Goal: Communication & Community: Participate in discussion

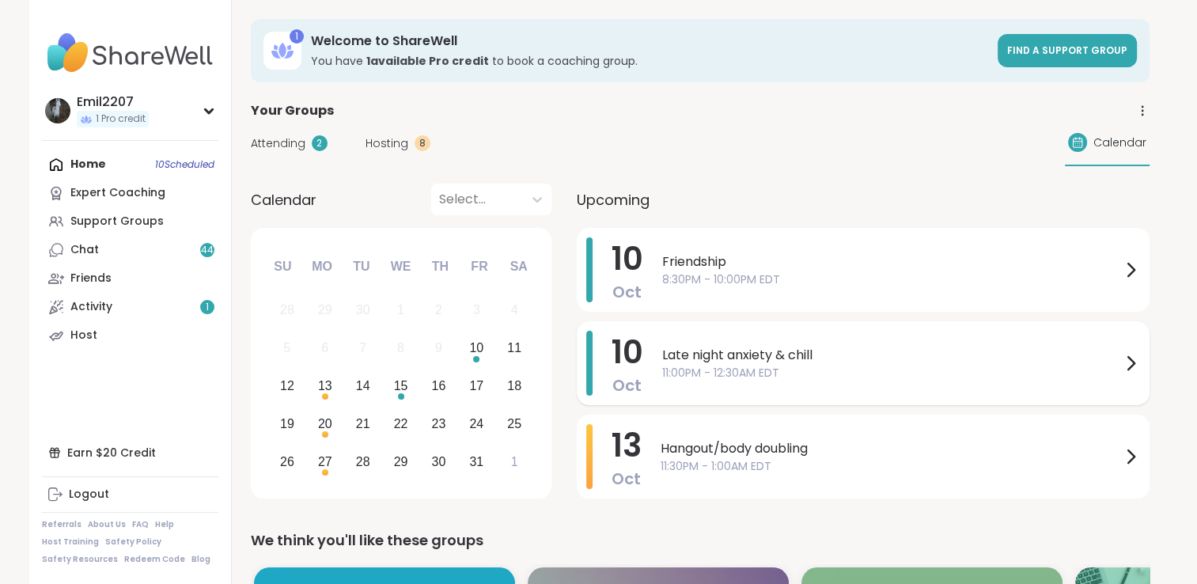
click at [756, 341] on div "Late night anxiety & chill 11:00PM - 12:30AM EDT" at bounding box center [901, 363] width 478 height 65
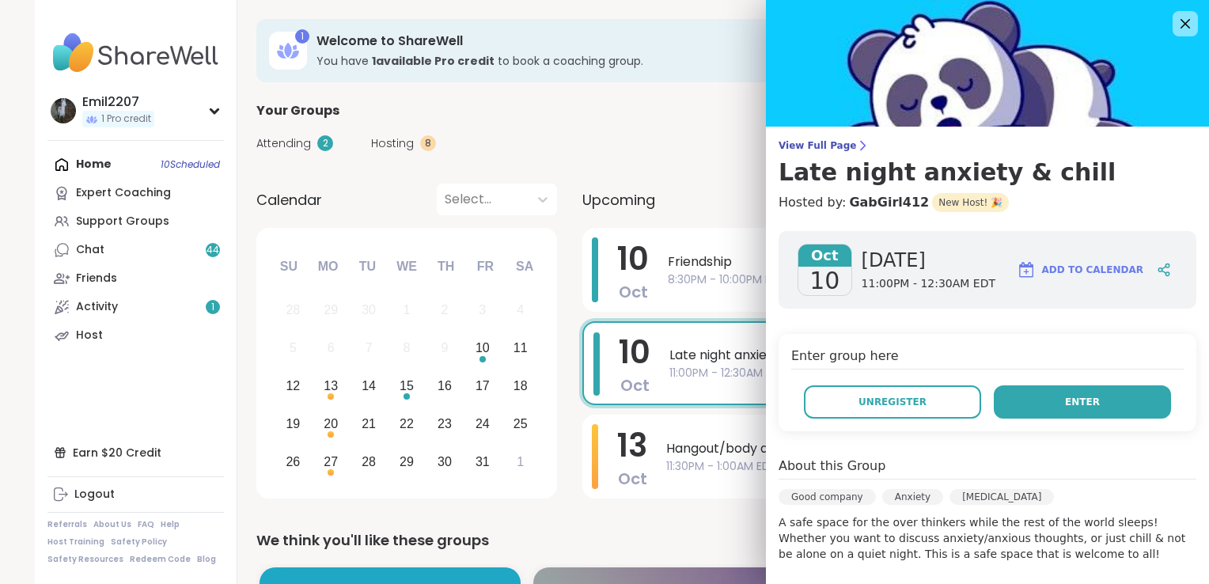
click at [1101, 410] on button "Enter" at bounding box center [1082, 401] width 177 height 33
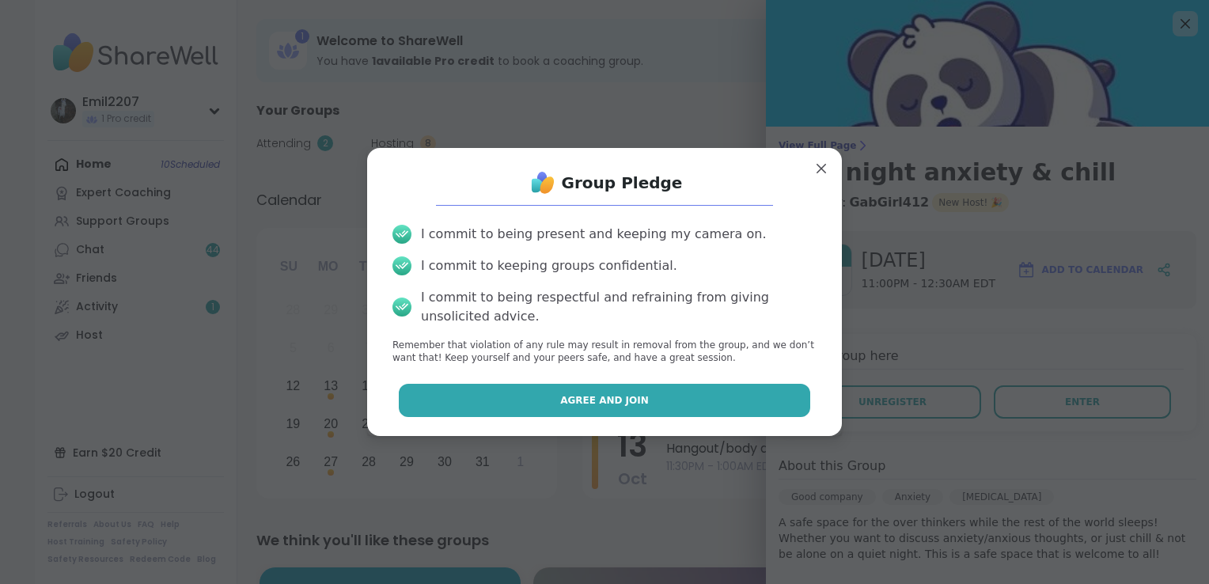
click at [588, 397] on span "Agree and Join" at bounding box center [604, 400] width 89 height 14
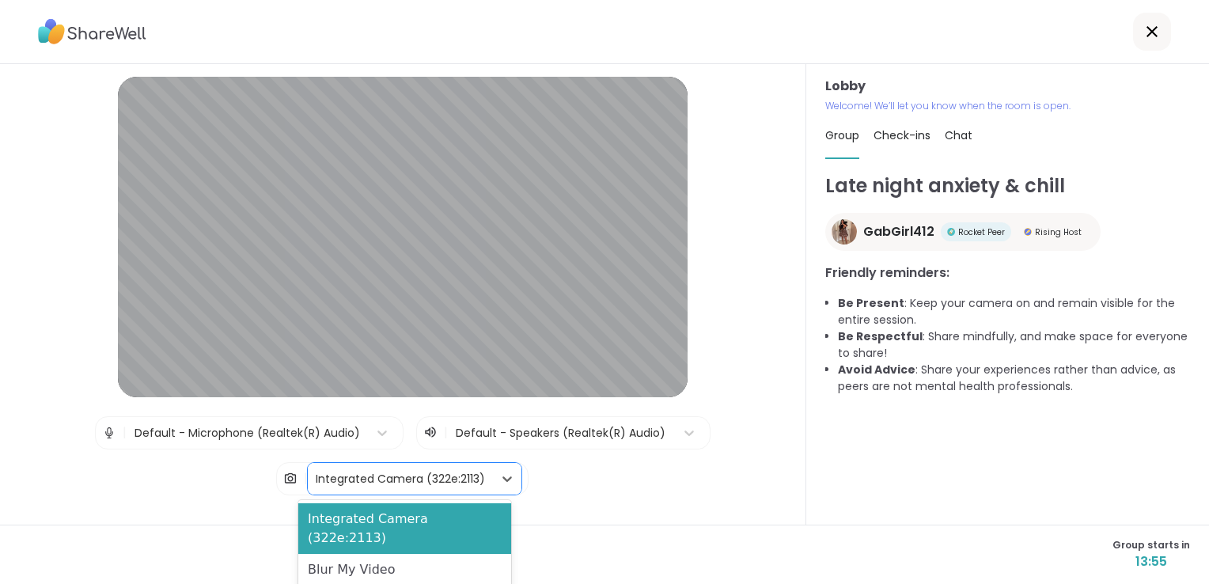
drag, startPoint x: 373, startPoint y: 475, endPoint x: 335, endPoint y: 556, distance: 89.9
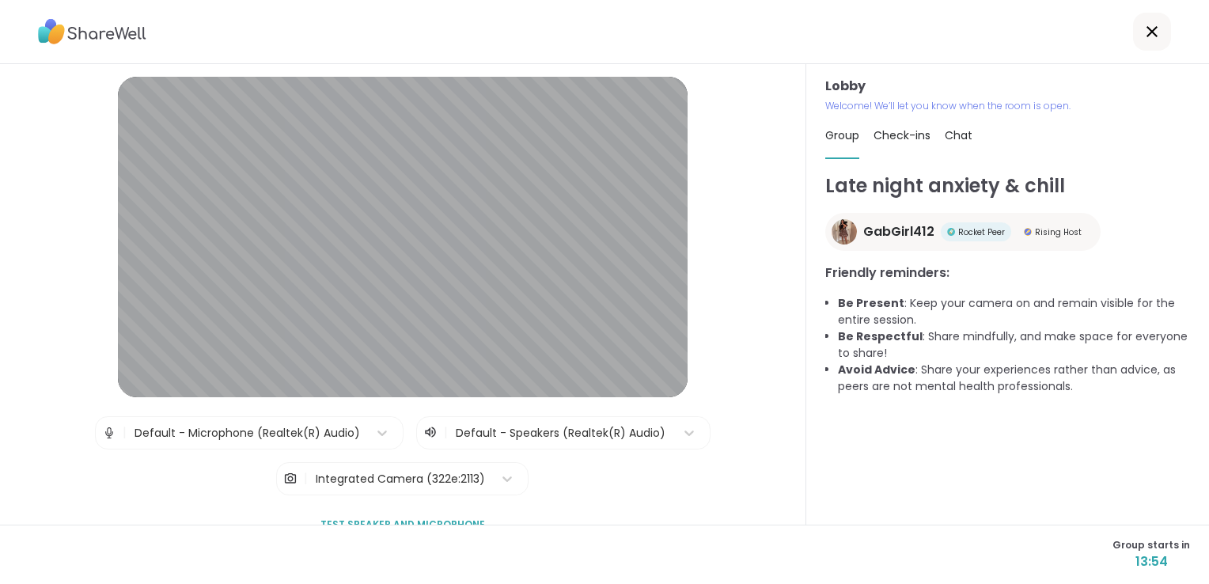
drag, startPoint x: 335, startPoint y: 556, endPoint x: 285, endPoint y: 489, distance: 83.7
drag, startPoint x: 285, startPoint y: 489, endPoint x: 250, endPoint y: 496, distance: 35.5
drag, startPoint x: 250, startPoint y: 496, endPoint x: 165, endPoint y: 501, distance: 85.6
click at [165, 501] on div "Lobby | Default - Microphone (Realtek(R) Audio) | Default - Speakers (Realtek(R…" at bounding box center [402, 336] width 725 height 519
click at [363, 483] on div "Integrated Camera (322e:2113)" at bounding box center [400, 479] width 169 height 17
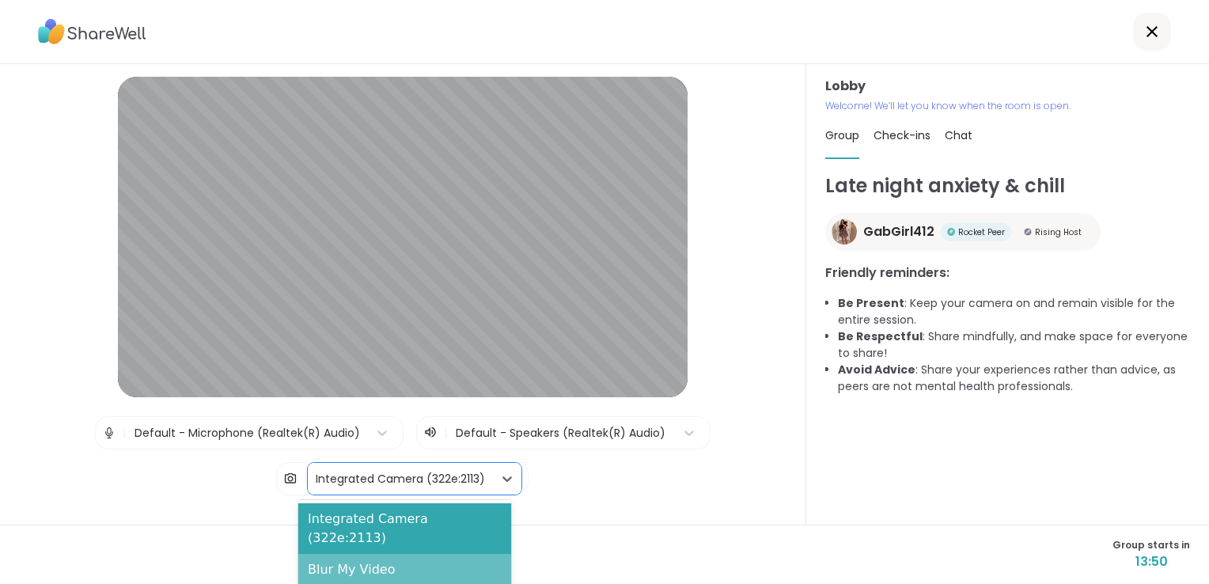
click at [344, 554] on div "Blur My Video" at bounding box center [404, 570] width 213 height 32
click at [358, 474] on div "Integrated Camera (322e:2113)" at bounding box center [400, 479] width 169 height 17
click at [336, 554] on div "Blur My Video" at bounding box center [404, 570] width 213 height 32
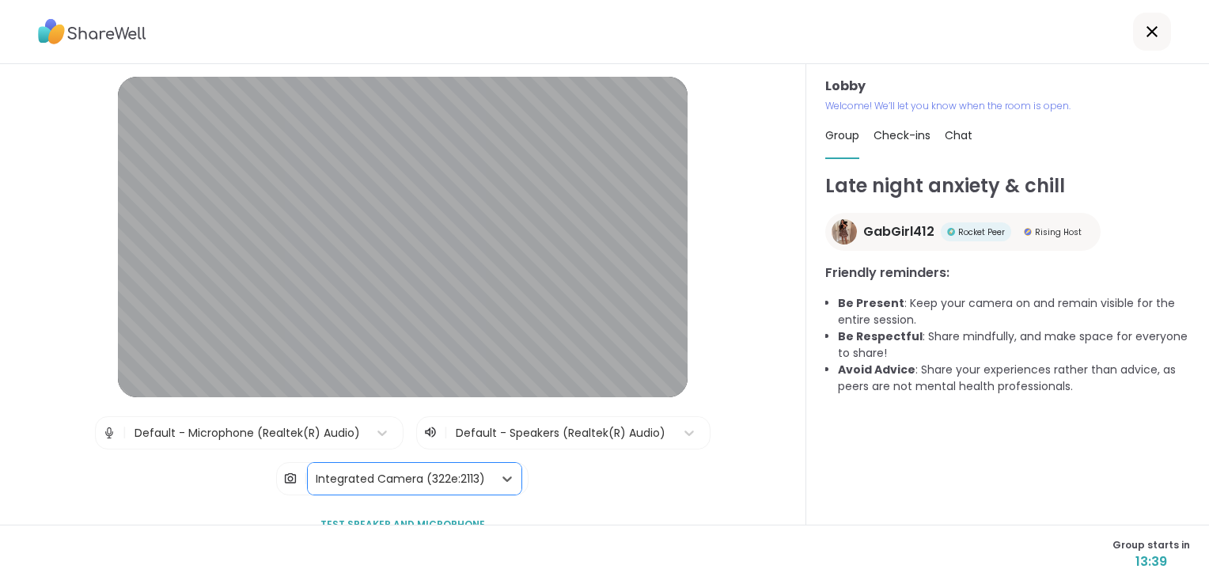
click at [335, 491] on div "Integrated Camera (322e:2113)" at bounding box center [400, 479] width 185 height 32
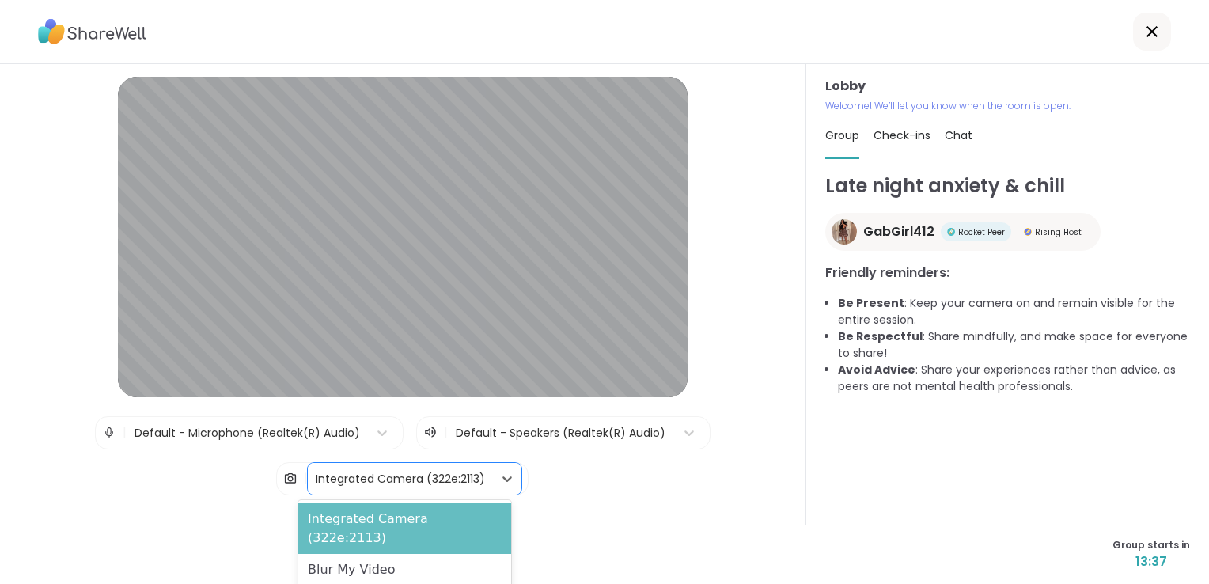
click at [339, 521] on div "Integrated Camera (322e:2113)" at bounding box center [404, 528] width 213 height 51
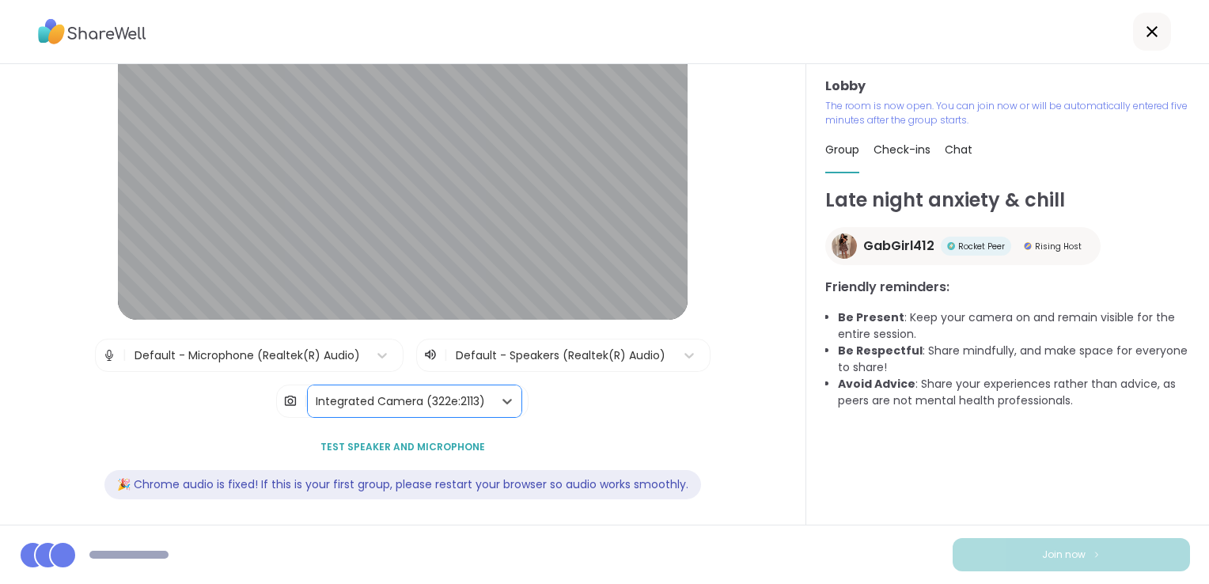
scroll to position [81, 0]
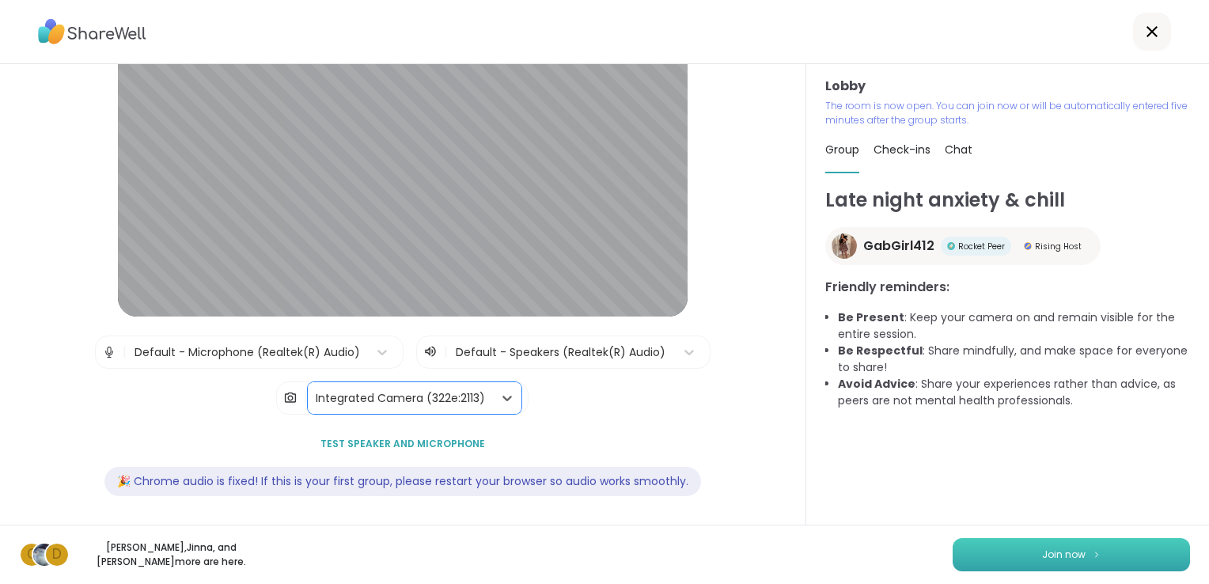
click at [984, 559] on button "Join now" at bounding box center [1071, 554] width 237 height 33
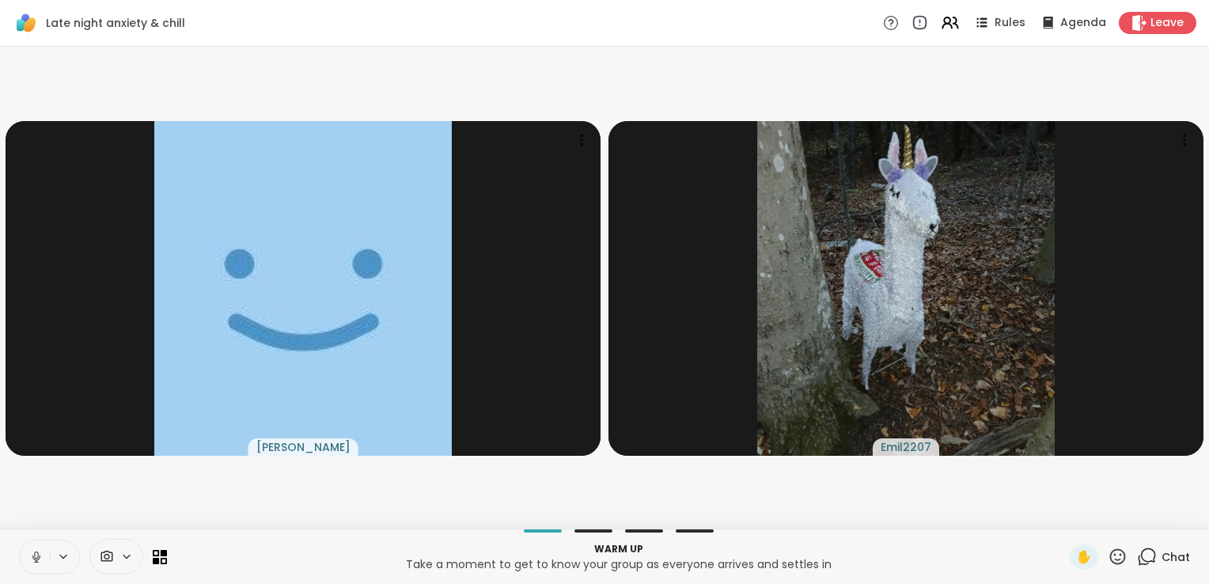
click at [41, 564] on button at bounding box center [35, 556] width 30 height 33
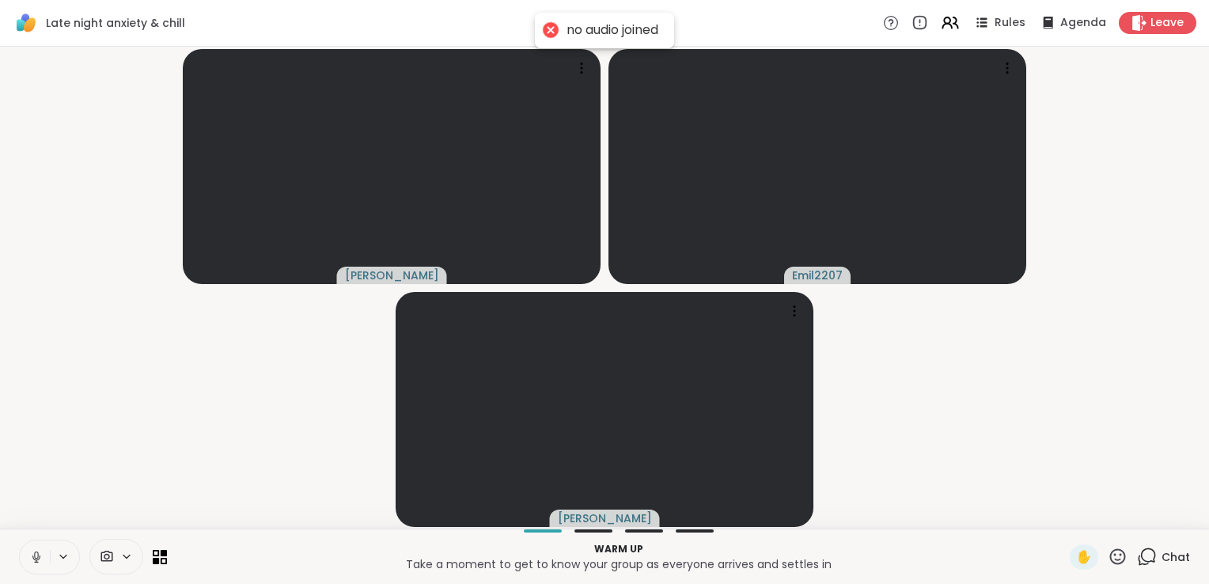
click at [38, 559] on icon at bounding box center [36, 557] width 8 height 5
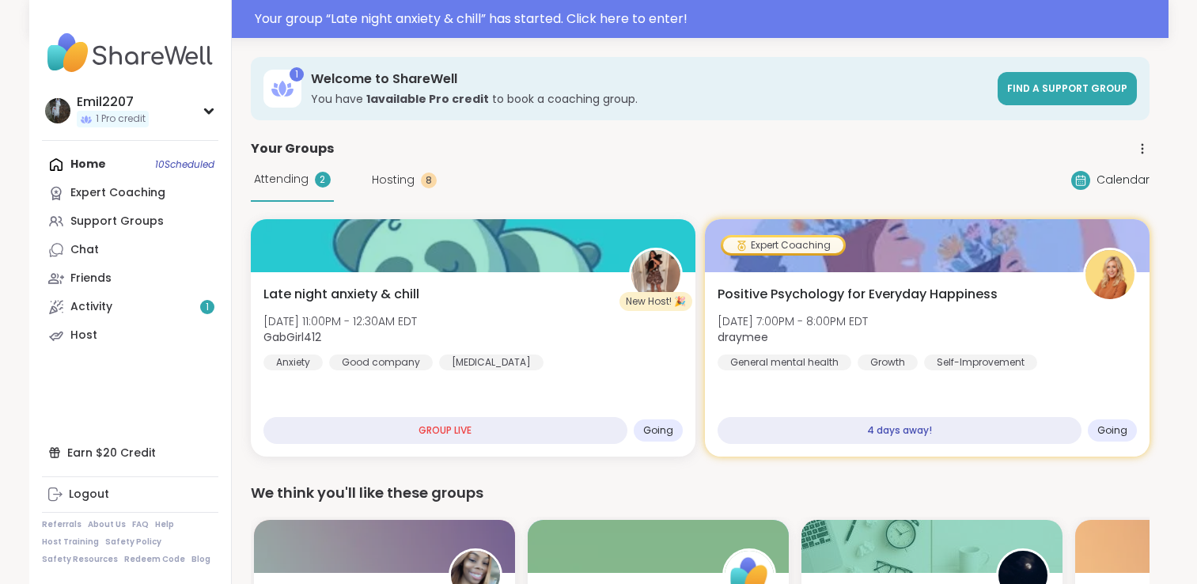
click at [619, 309] on div "Late night anxiety & chill [DATE] 11:00PM - 12:30AM EDT GabGirl412 Anxiety Good…" at bounding box center [473, 327] width 419 height 85
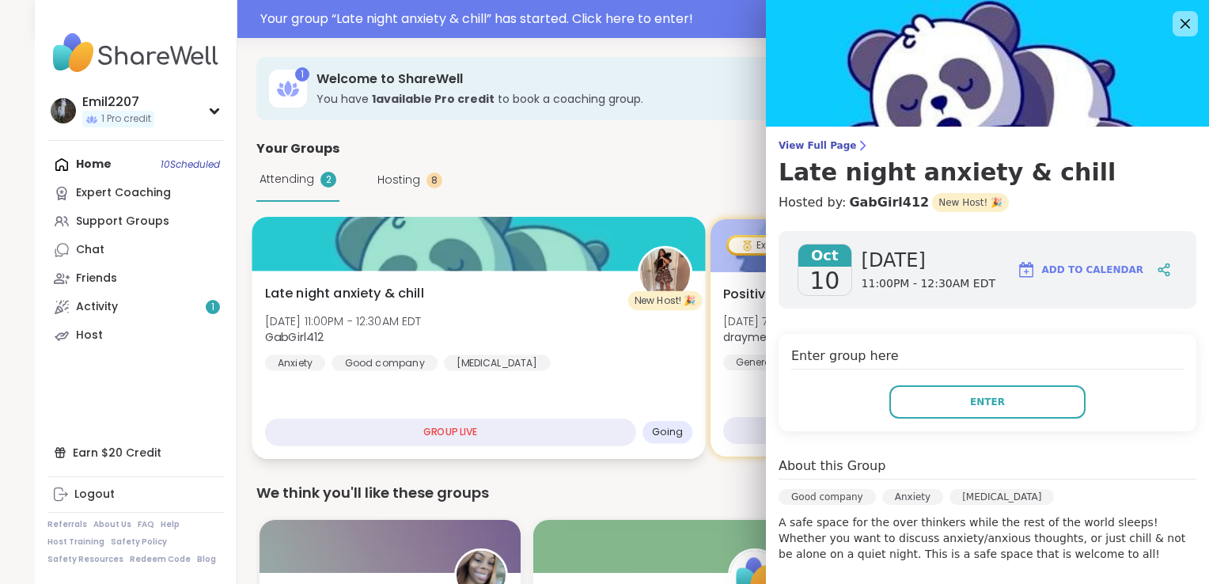
click at [482, 287] on div "Late night anxiety & chill [DATE] 11:00PM - 12:30AM EDT GabGirl412 Anxiety Good…" at bounding box center [479, 327] width 428 height 87
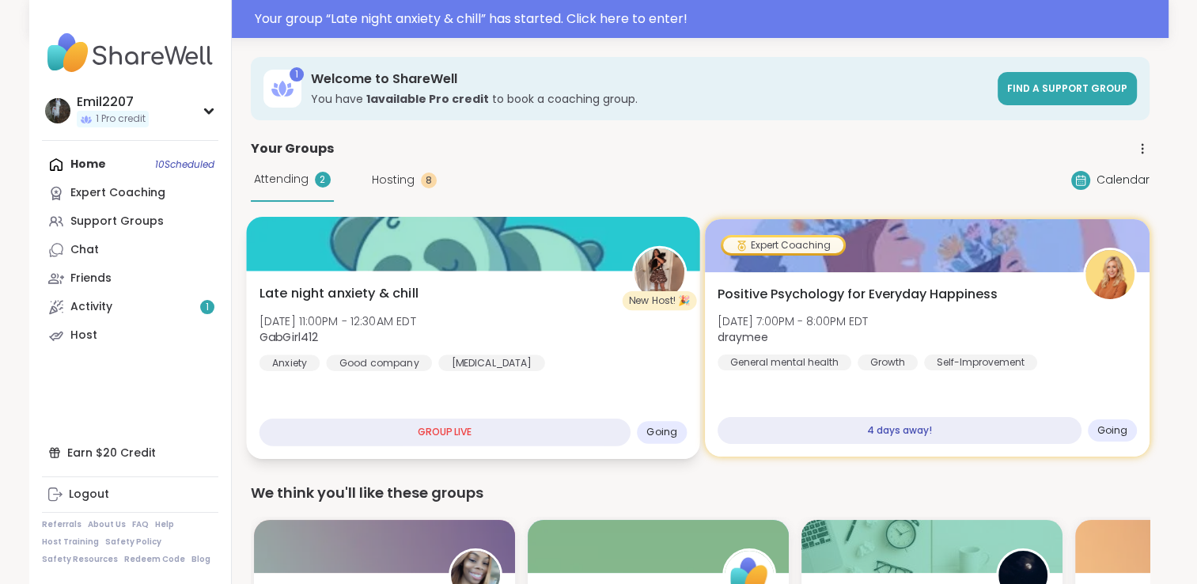
click at [438, 240] on div at bounding box center [472, 244] width 453 height 54
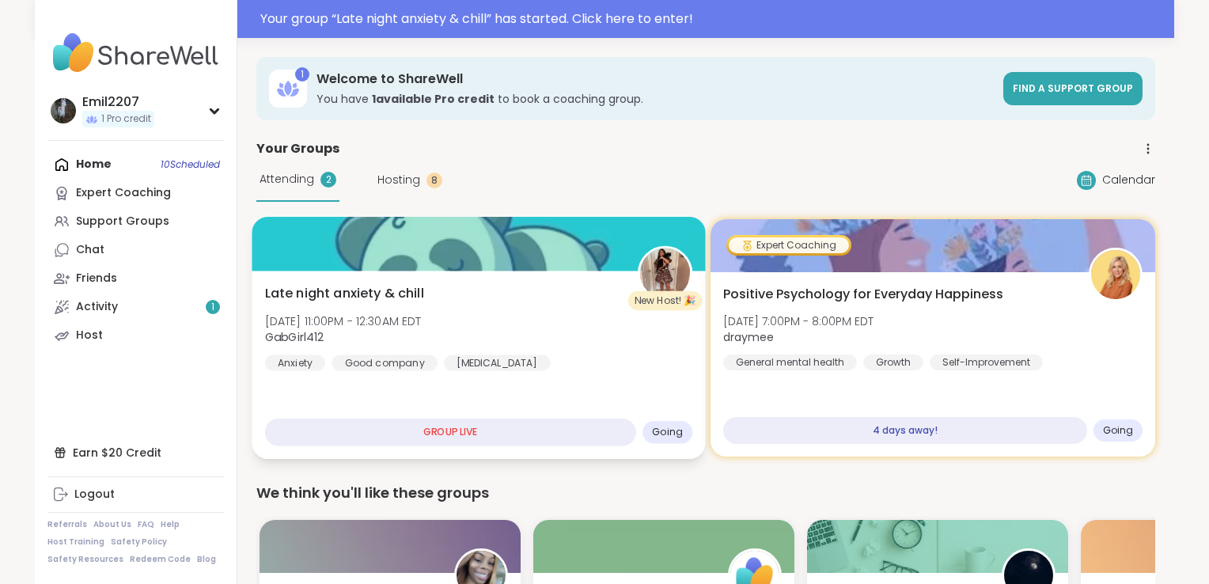
click at [480, 430] on div "GROUP LIVE" at bounding box center [450, 433] width 371 height 28
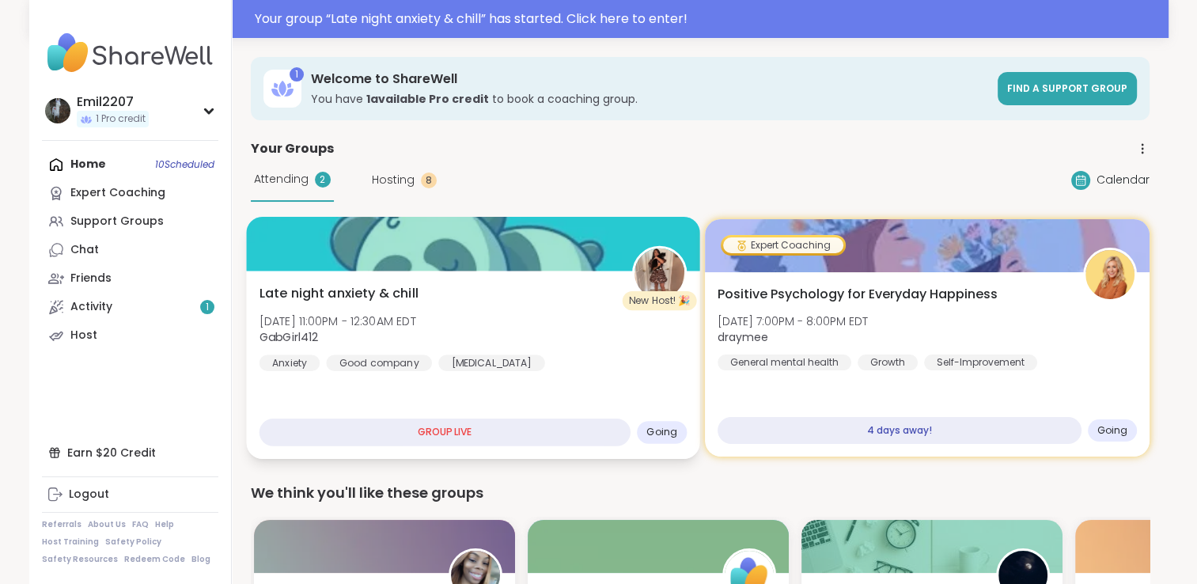
click at [415, 328] on span "[DATE] 11:00PM - 12:30AM EDT" at bounding box center [337, 321] width 157 height 16
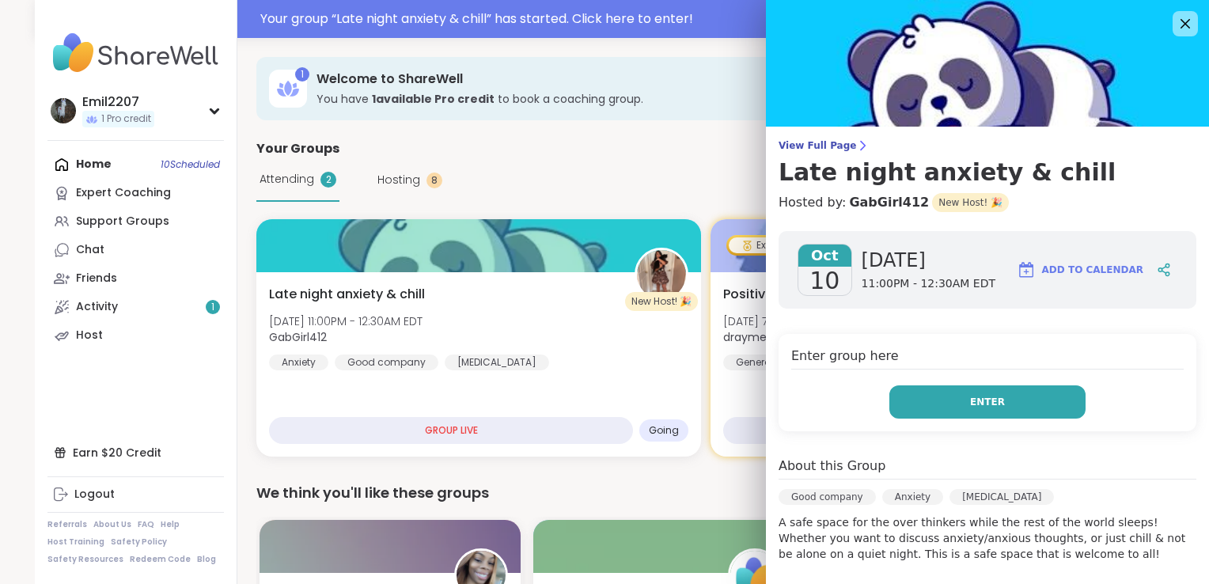
click at [942, 407] on button "Enter" at bounding box center [987, 401] width 196 height 33
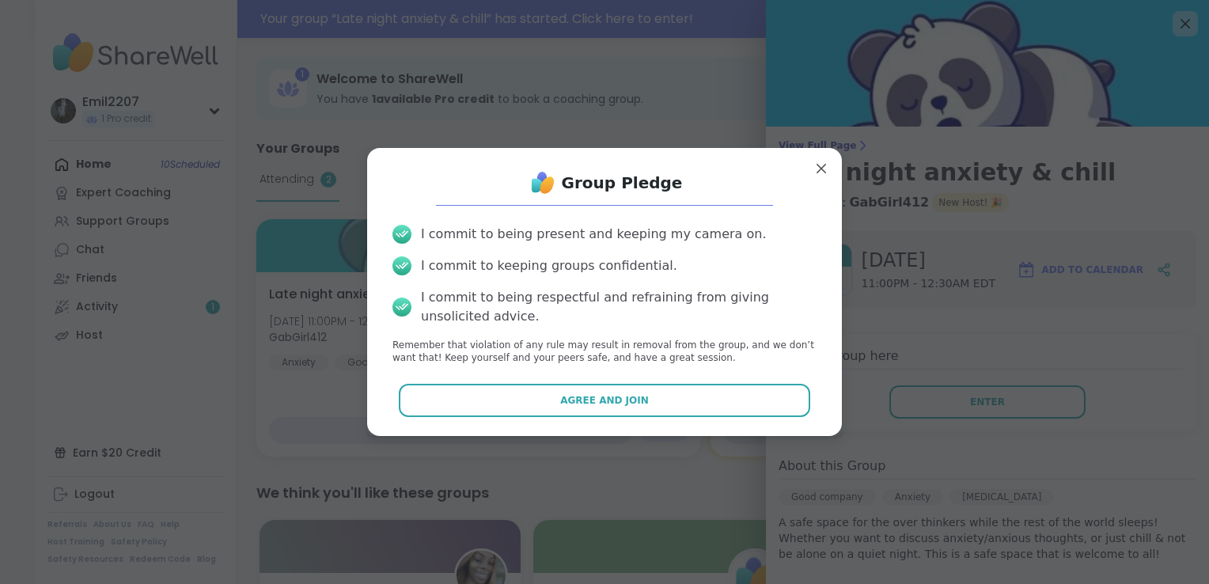
click at [684, 429] on div "Group Pledge I commit to being present and keeping my camera on. I commit to ke…" at bounding box center [604, 292] width 475 height 288
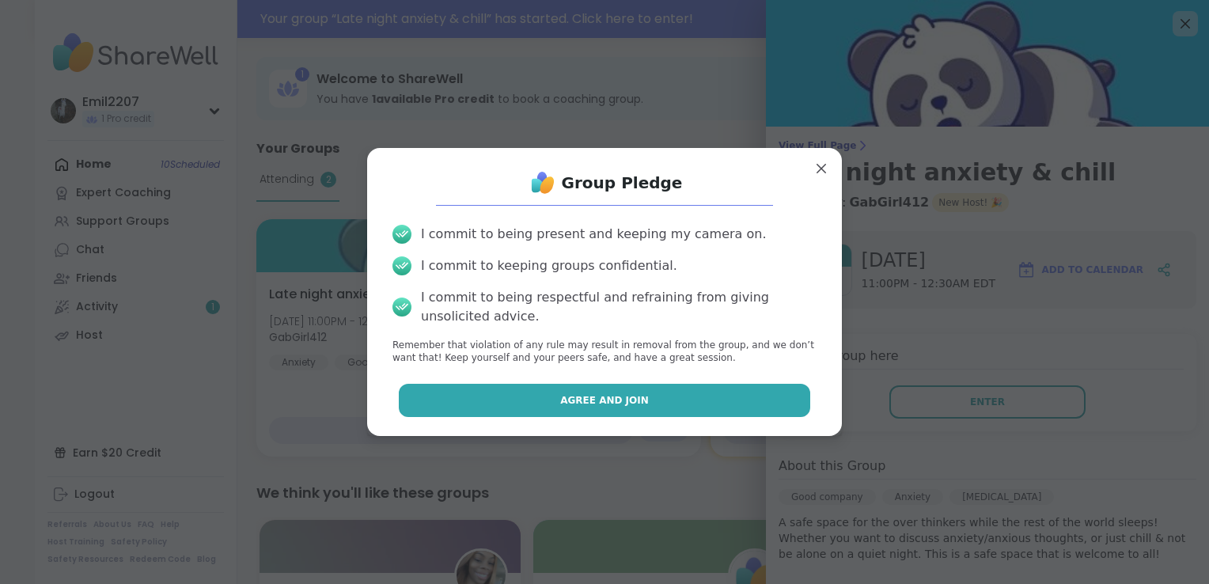
click at [672, 408] on button "Agree and Join" at bounding box center [605, 400] width 412 height 33
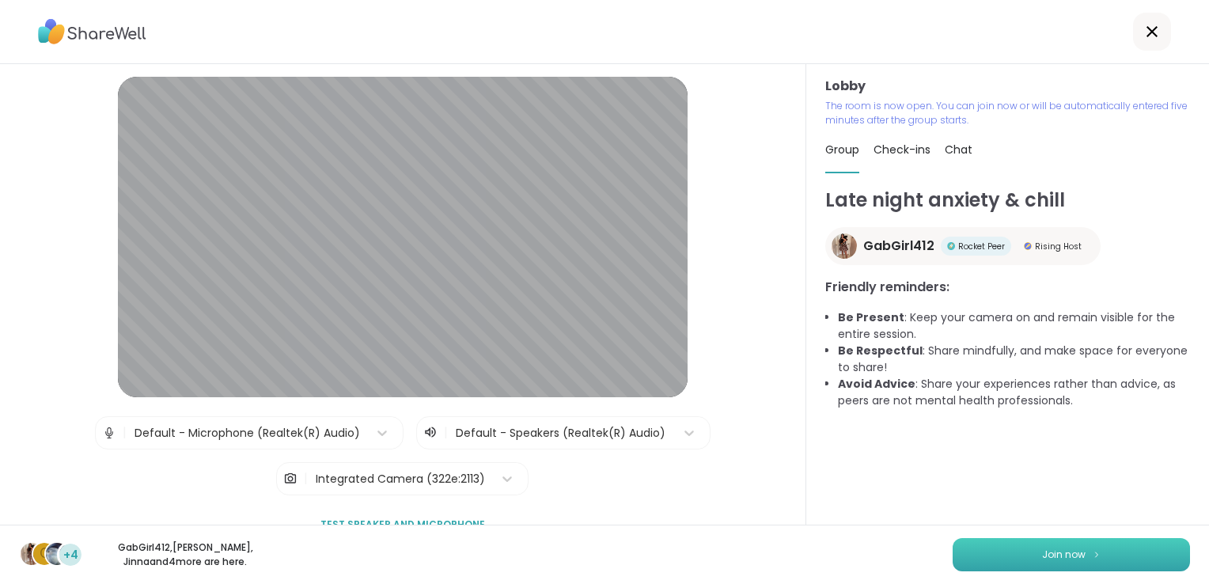
click at [1042, 558] on span "Join now" at bounding box center [1064, 555] width 44 height 14
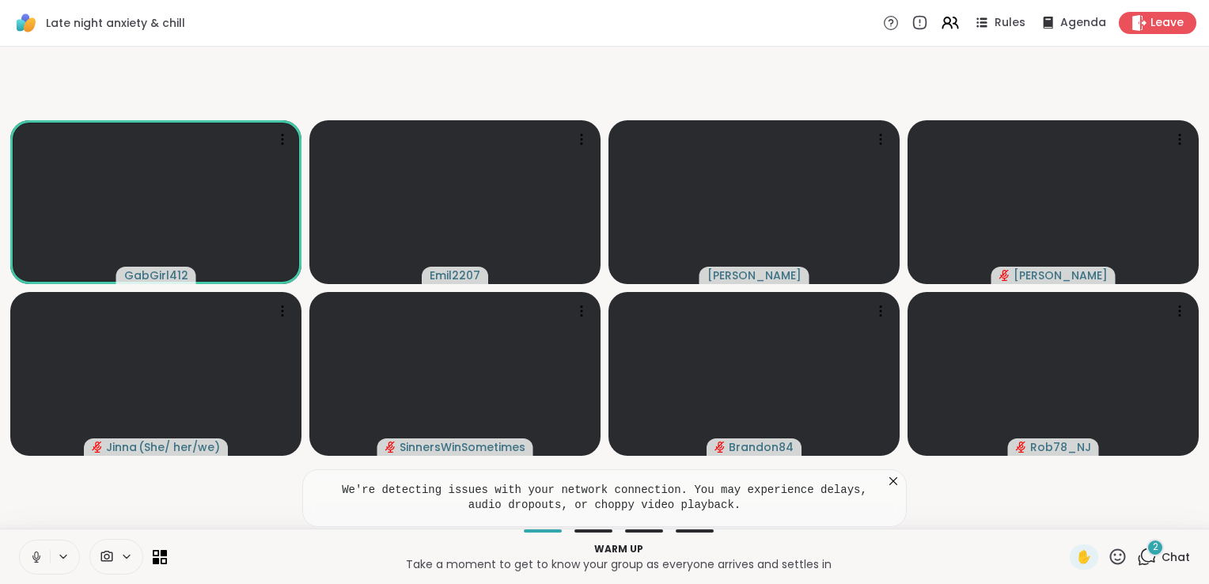
click at [37, 561] on icon at bounding box center [36, 557] width 14 height 14
click at [31, 571] on button at bounding box center [35, 556] width 30 height 33
